Goal: Use online tool/utility: Utilize a website feature to perform a specific function

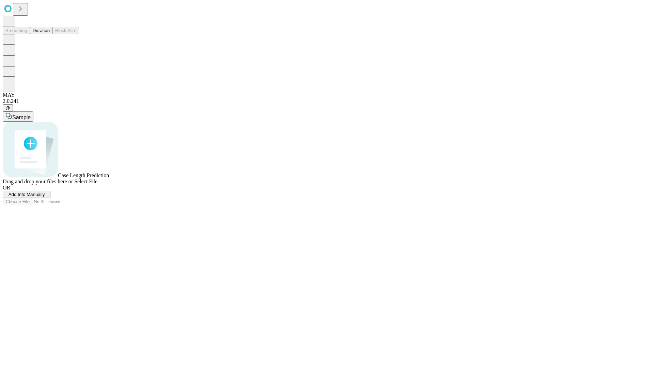
click at [97, 184] on span "Select File" at bounding box center [85, 181] width 23 height 6
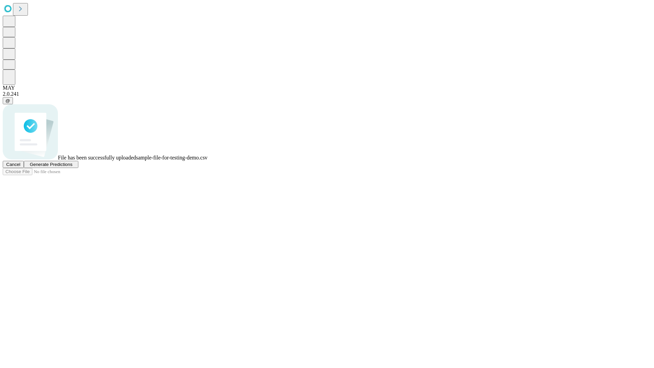
click at [72, 167] on span "Generate Predictions" at bounding box center [51, 164] width 43 height 5
